Goal: Information Seeking & Learning: Learn about a topic

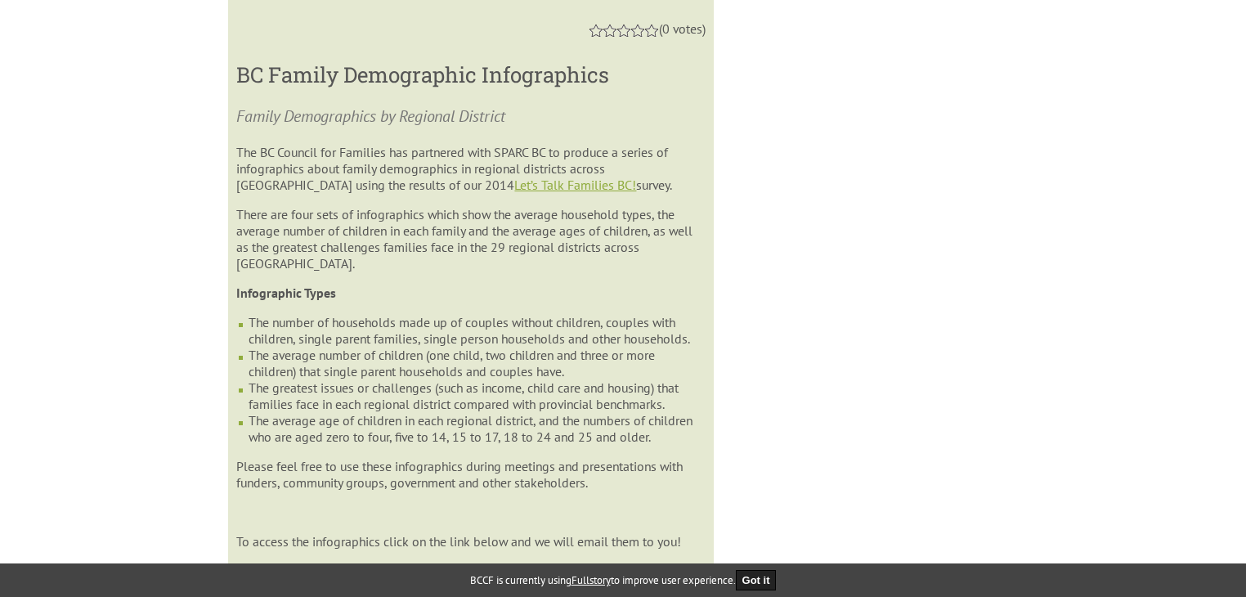
scroll to position [1024, 0]
click at [514, 189] on link "Let’s Talk Families BC!" at bounding box center [575, 182] width 122 height 16
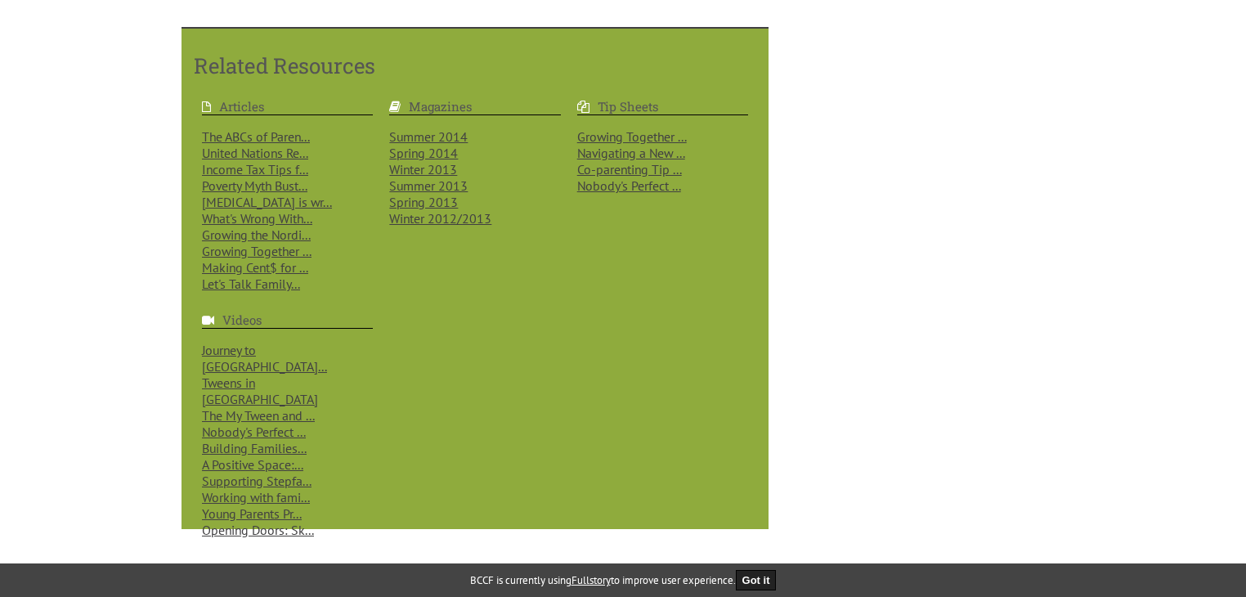
scroll to position [1417, 0]
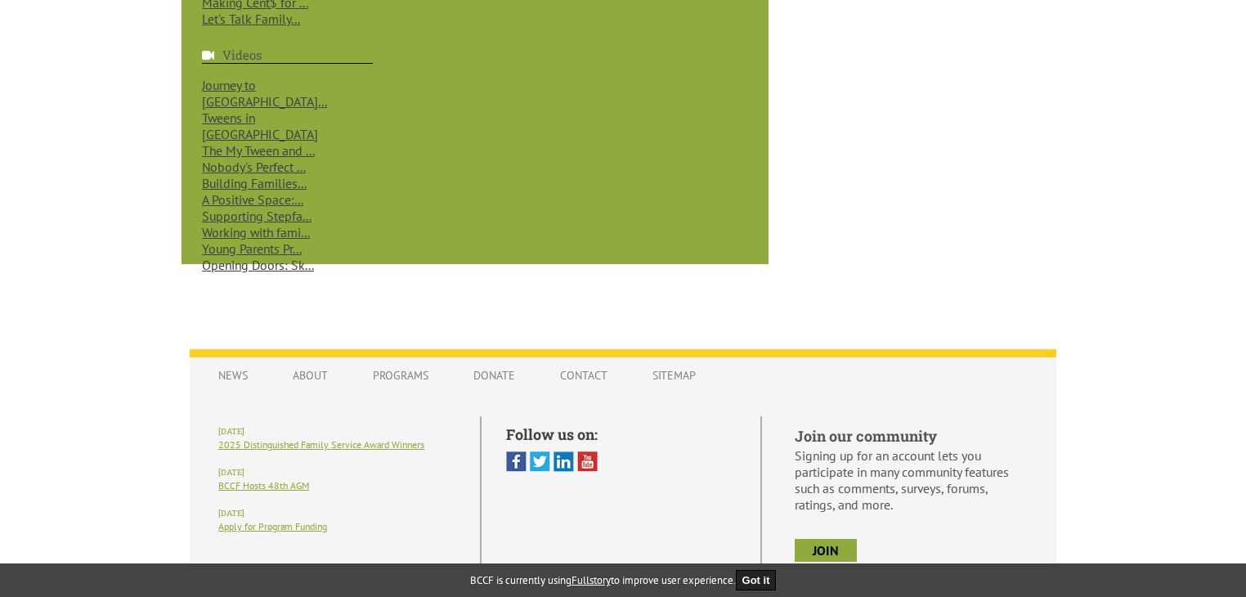
scroll to position [1417, 0]
